Goal: Information Seeking & Learning: Learn about a topic

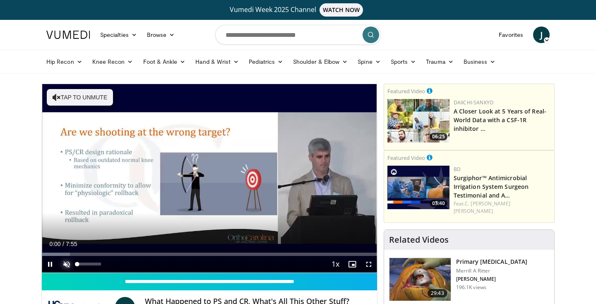
click at [69, 262] on span "Video Player" at bounding box center [66, 264] width 17 height 17
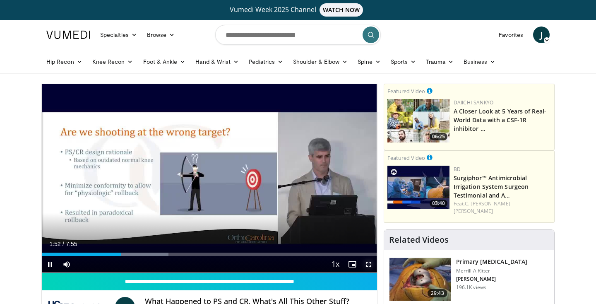
click at [369, 264] on span "Video Player" at bounding box center [368, 264] width 17 height 17
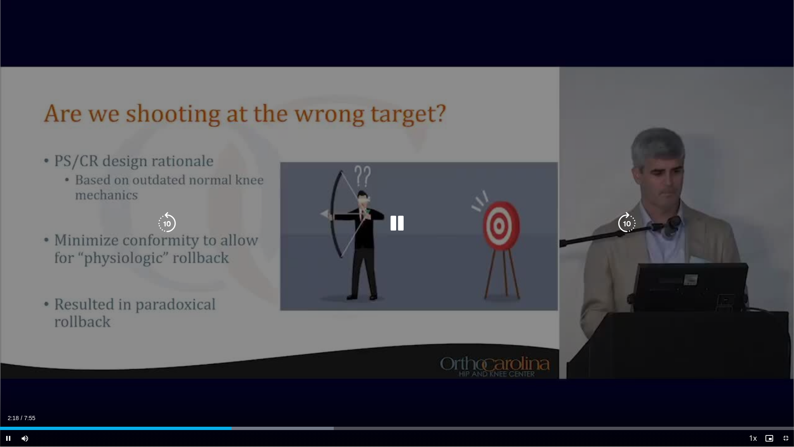
click at [174, 225] on icon "Video Player" at bounding box center [167, 223] width 23 height 23
click at [170, 224] on icon "Video Player" at bounding box center [167, 223] width 23 height 23
click at [392, 225] on icon "Video Player" at bounding box center [396, 223] width 23 height 23
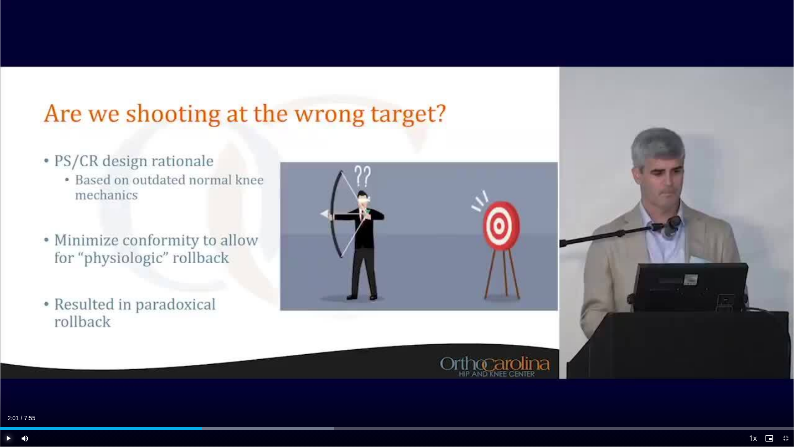
click at [7, 303] on span "Video Player" at bounding box center [8, 438] width 17 height 17
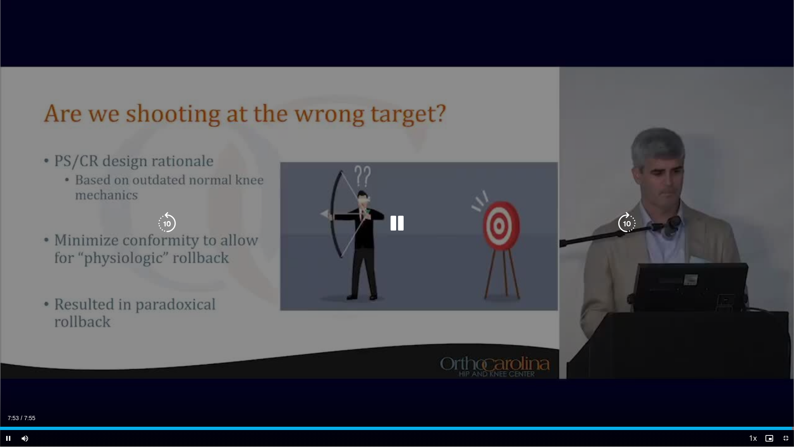
click at [165, 218] on icon "Video Player" at bounding box center [167, 223] width 23 height 23
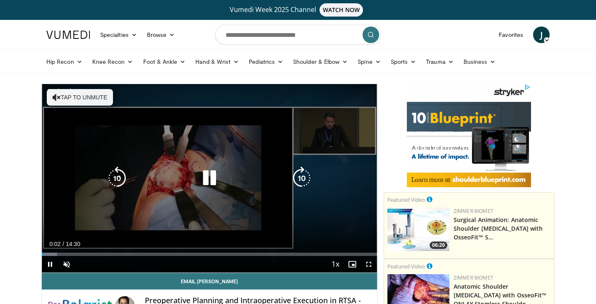
click at [97, 94] on button "Tap to unmute" at bounding box center [80, 97] width 66 height 17
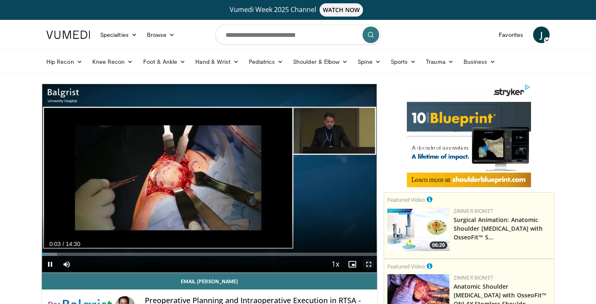
click at [368, 263] on span "Video Player" at bounding box center [368, 264] width 17 height 17
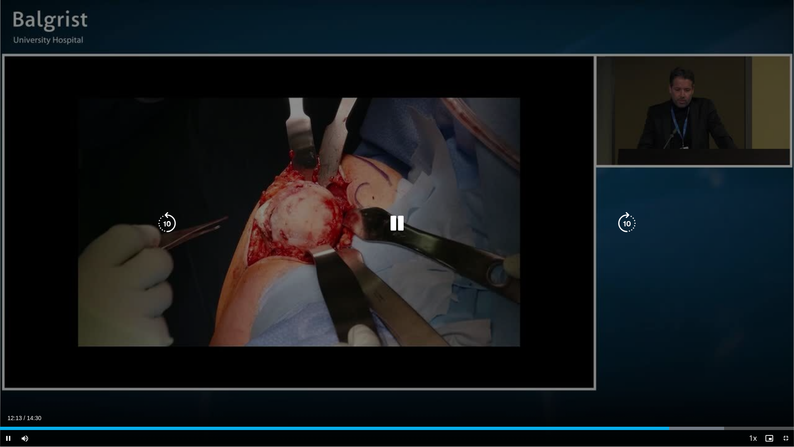
click at [186, 232] on div "10 seconds Tap to unmute" at bounding box center [397, 223] width 794 height 446
click at [175, 228] on icon "Video Player" at bounding box center [167, 223] width 23 height 23
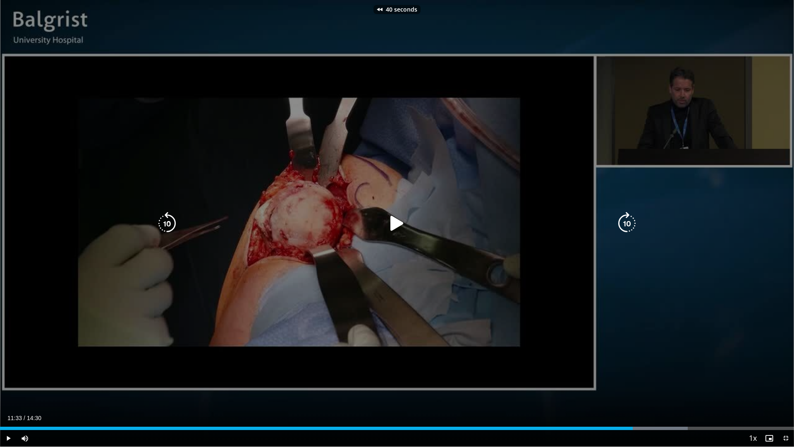
click at [399, 224] on icon "Video Player" at bounding box center [396, 223] width 23 height 23
click at [168, 228] on icon "Video Player" at bounding box center [167, 223] width 23 height 23
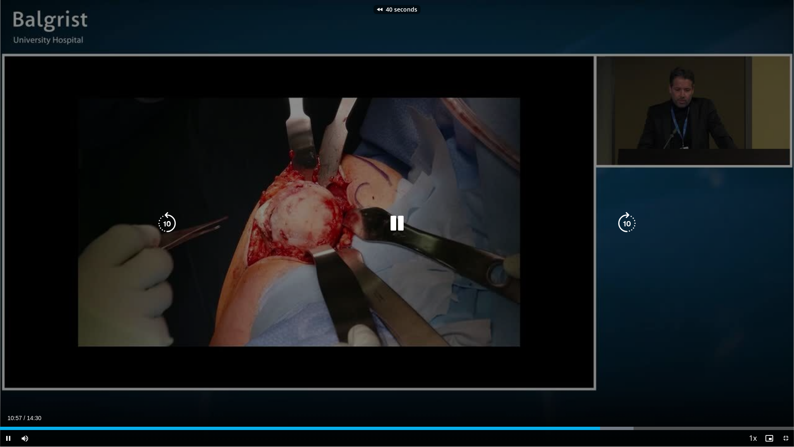
click at [168, 228] on icon "Video Player" at bounding box center [167, 223] width 23 height 23
